Goal: Check status: Check status

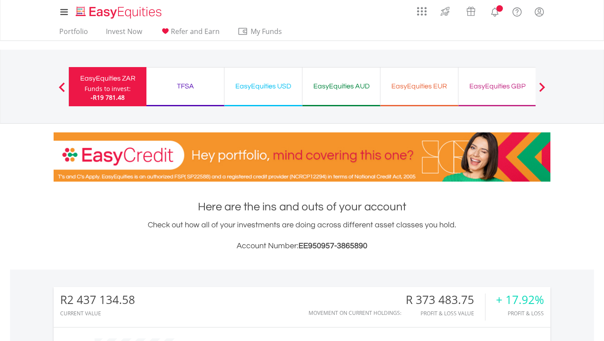
scroll to position [84, 166]
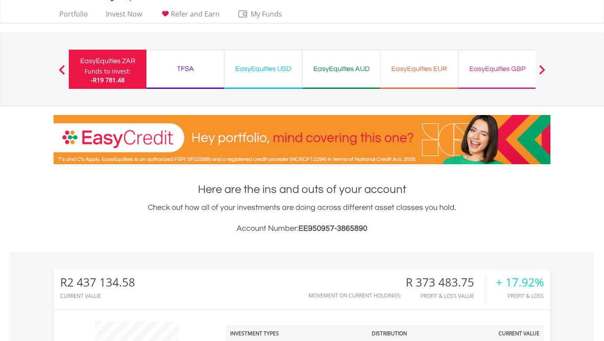
click at [542, 72] on span at bounding box center [542, 70] width 6 height 10
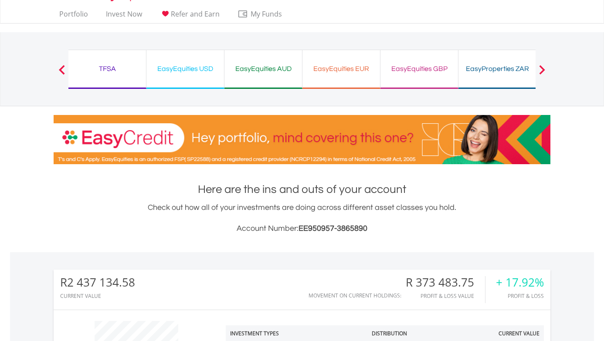
click at [62, 70] on button "Previous" at bounding box center [61, 73] width 17 height 9
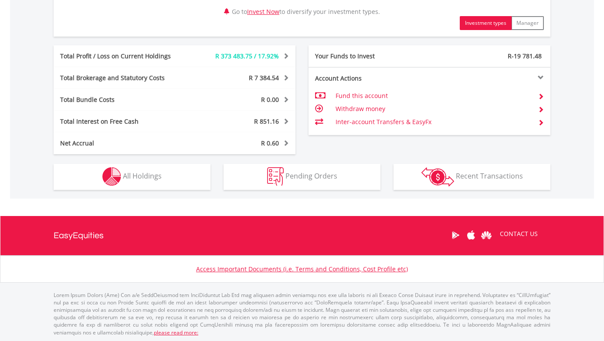
scroll to position [466, 0]
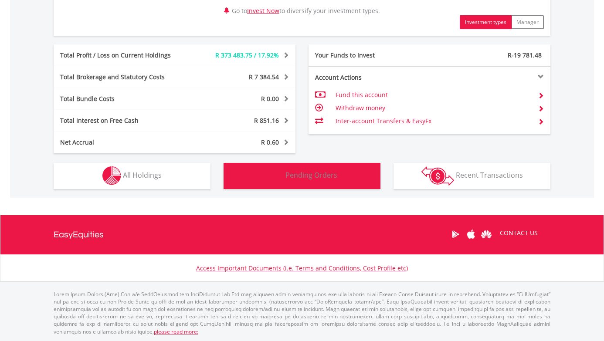
click at [327, 172] on span "Pending Orders" at bounding box center [312, 175] width 52 height 10
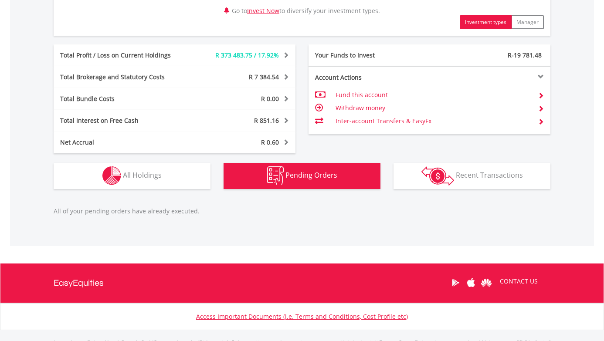
scroll to position [514, 0]
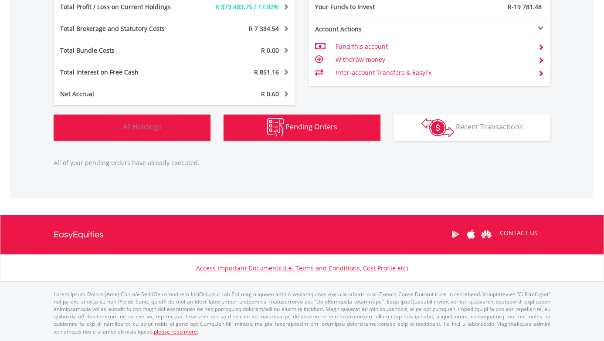
click at [159, 131] on span "All Holdings" at bounding box center [142, 127] width 39 height 10
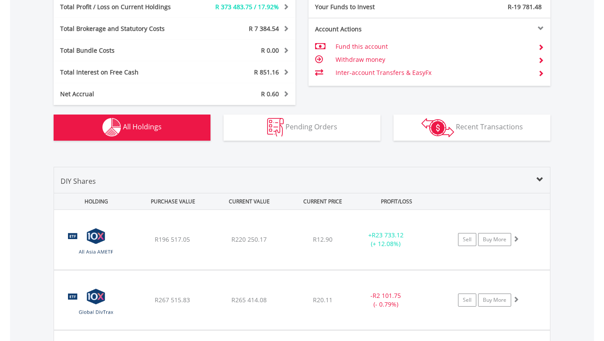
scroll to position [681, 0]
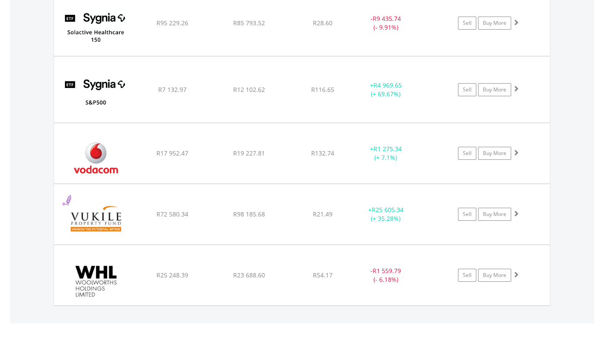
scroll to position [2478, 0]
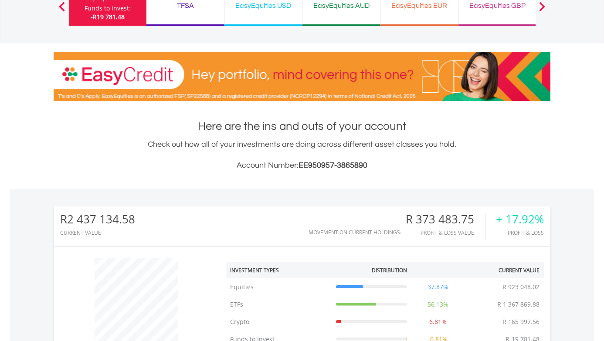
scroll to position [54, 0]
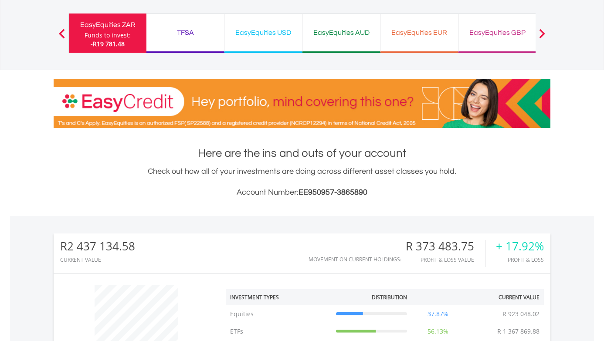
click at [289, 34] on div "EasyEquities USD" at bounding box center [263, 33] width 67 height 12
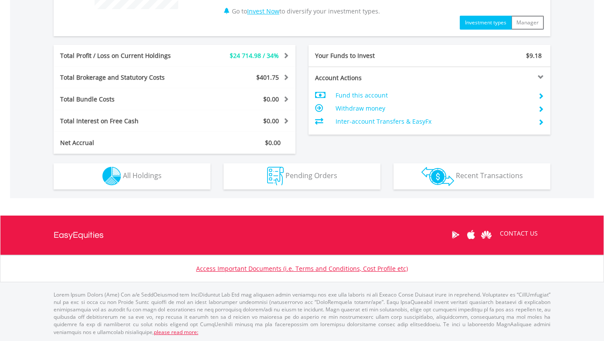
scroll to position [414, 0]
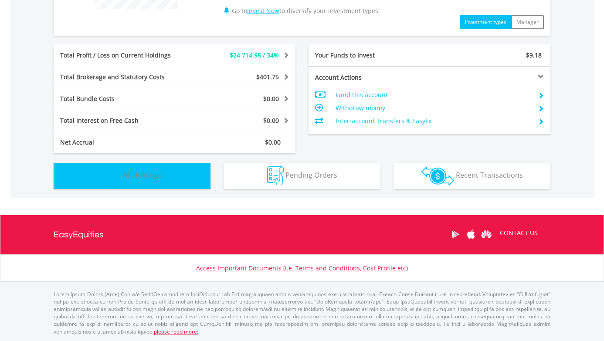
click at [161, 177] on span "All Holdings" at bounding box center [142, 175] width 39 height 10
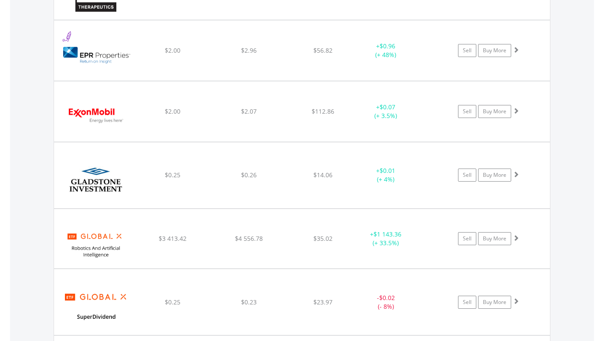
scroll to position [1902, 0]
